Goal: Check status: Verify the current state of an ongoing process or item

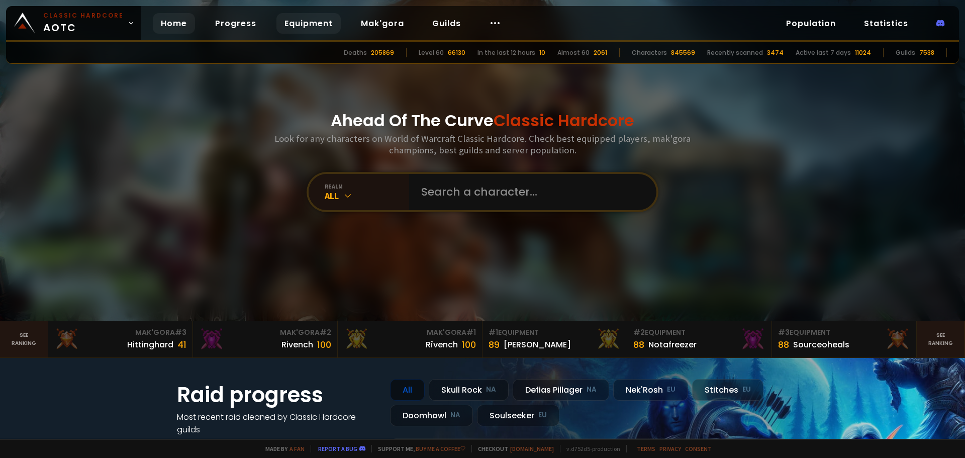
click at [294, 27] on link "Equipment" at bounding box center [308, 23] width 64 height 21
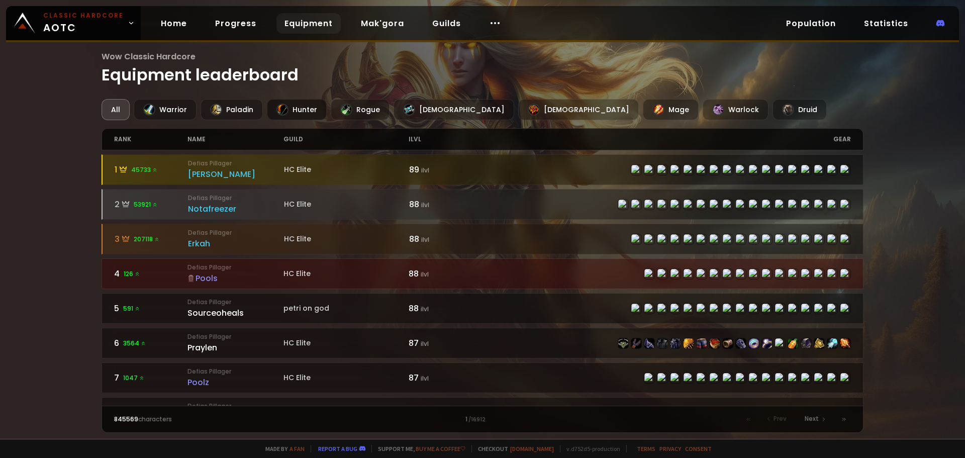
click at [292, 111] on div "Hunter" at bounding box center [297, 109] width 60 height 21
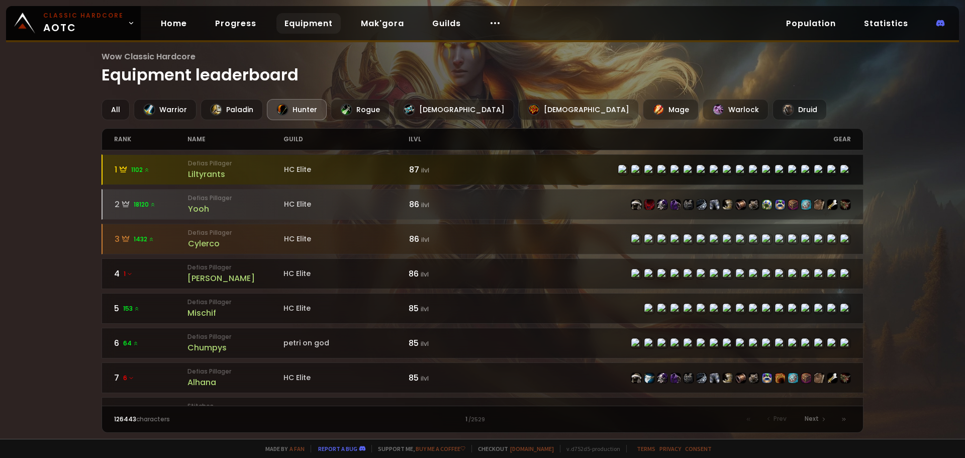
click at [167, 177] on div at bounding box center [483, 170] width 761 height 30
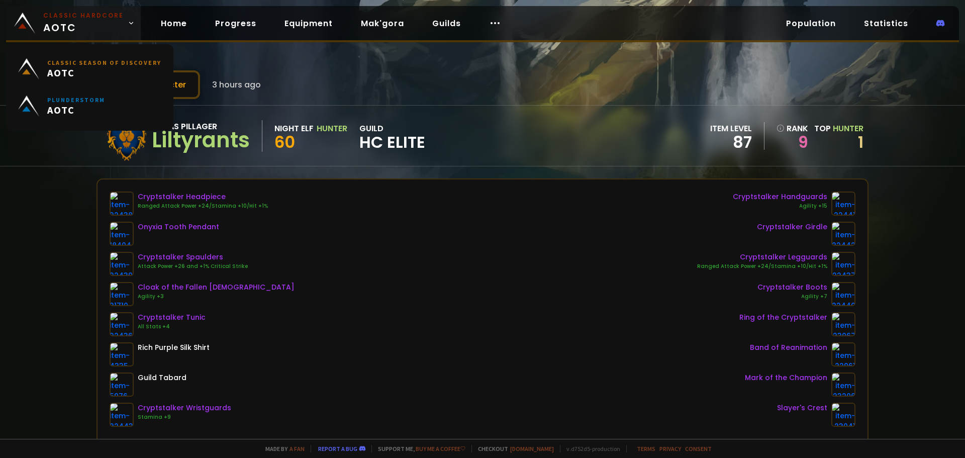
click at [128, 24] on icon at bounding box center [131, 23] width 7 height 7
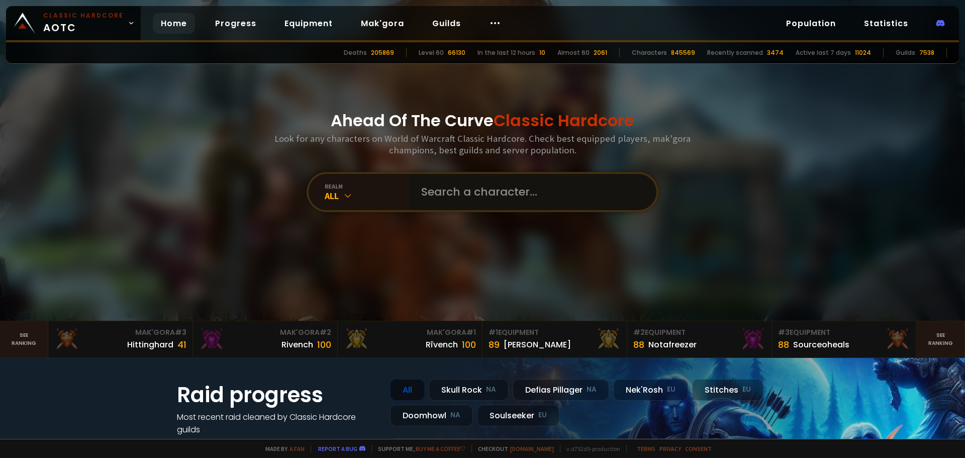
click at [468, 195] on input "text" at bounding box center [529, 192] width 229 height 36
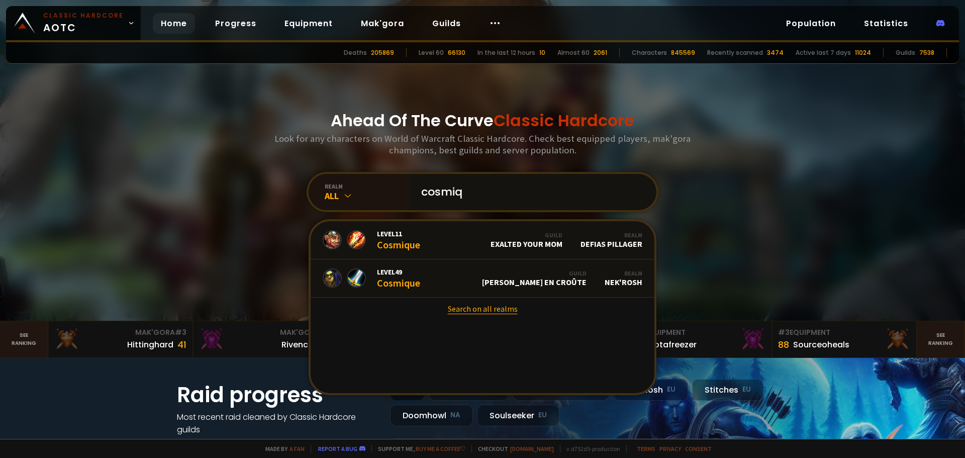
type input "cosmiq"
click at [455, 311] on link "Search on all realms" at bounding box center [483, 309] width 344 height 22
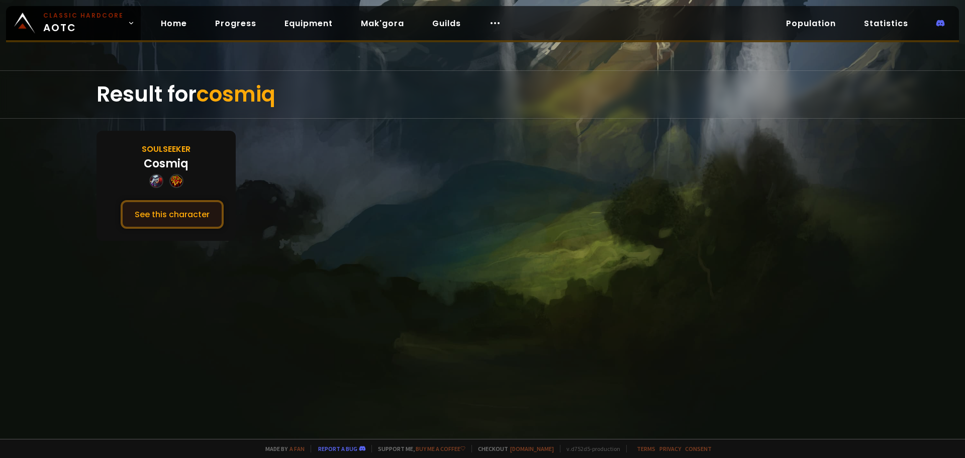
click at [184, 221] on button "See this character" at bounding box center [172, 214] width 103 height 29
